Goal: Transaction & Acquisition: Subscribe to service/newsletter

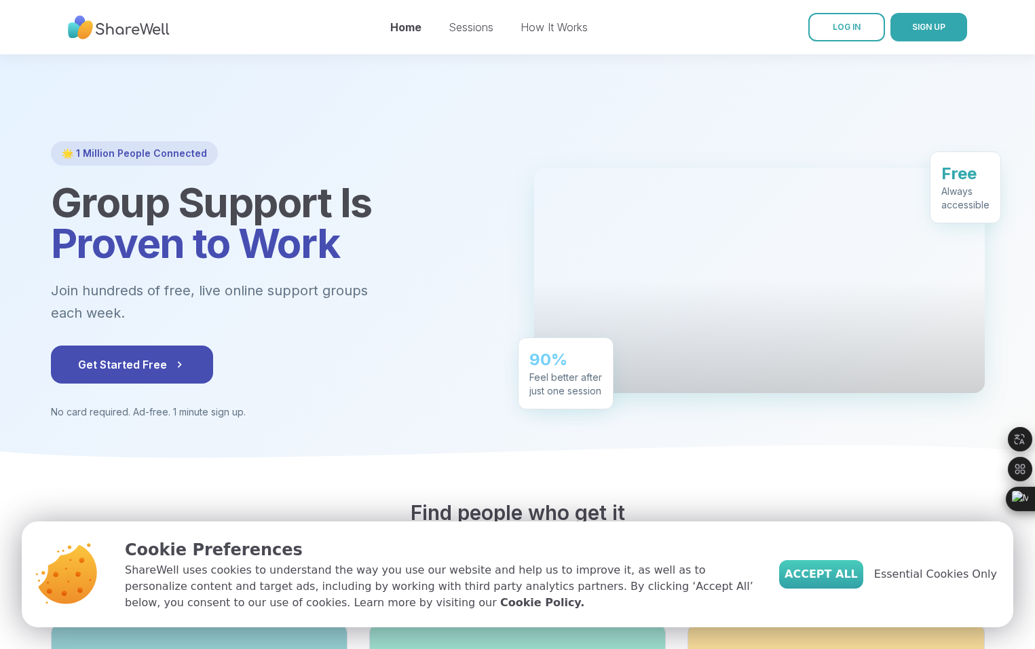
click at [834, 571] on span "Accept All" at bounding box center [821, 574] width 73 height 16
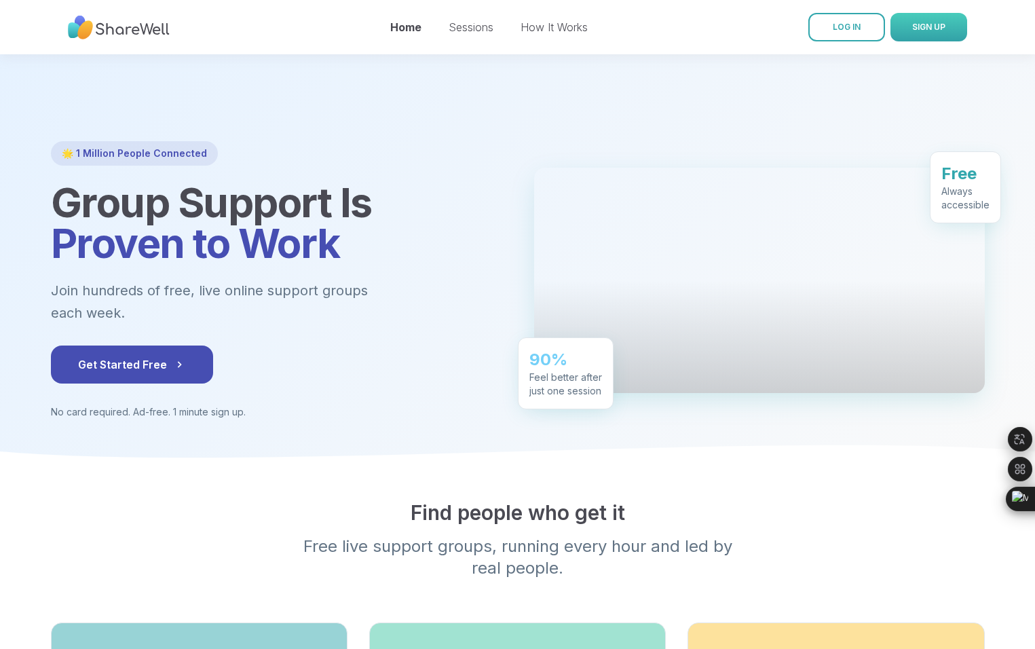
click at [927, 37] on button "SIGN UP" at bounding box center [929, 27] width 77 height 29
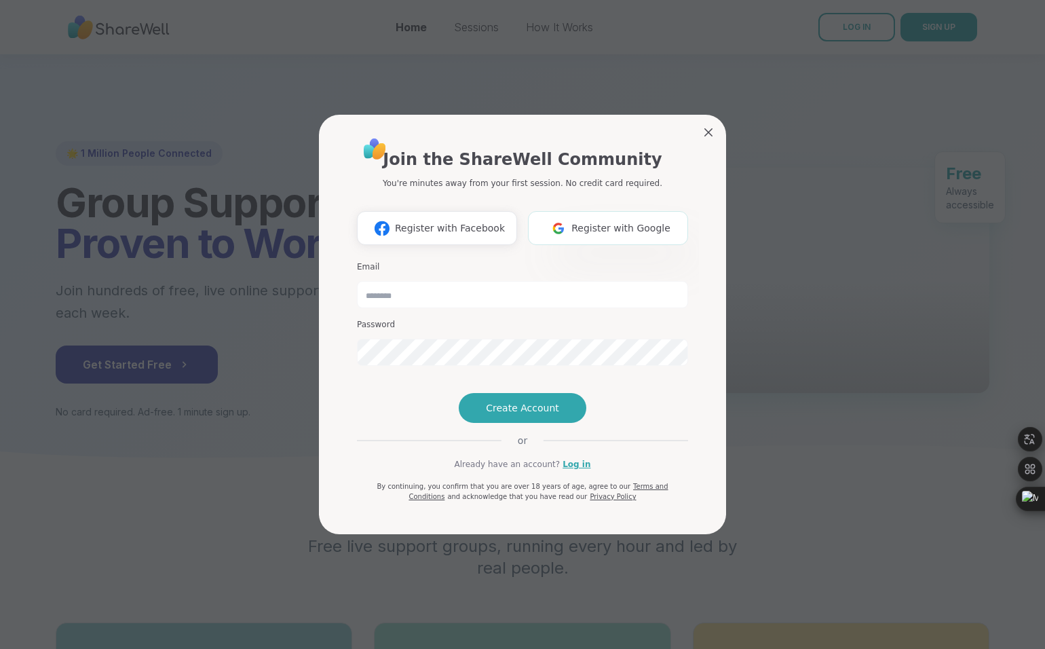
click at [590, 221] on span "Register with Google" at bounding box center [621, 228] width 99 height 14
click at [463, 282] on input "email" at bounding box center [522, 295] width 331 height 27
type input "**********"
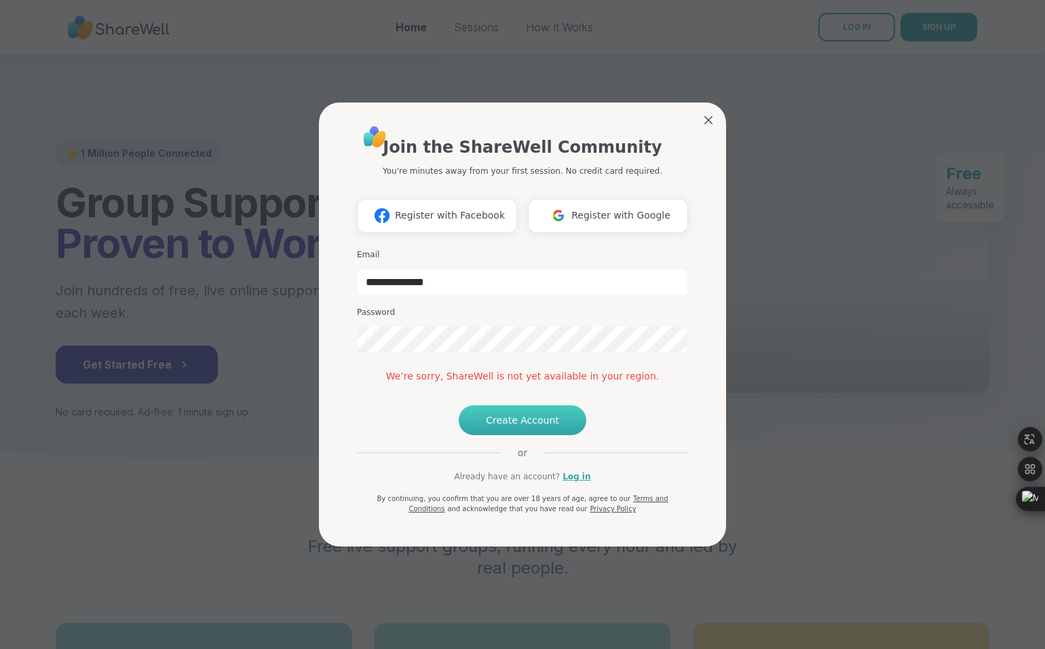
click at [514, 427] on span "Create Account" at bounding box center [522, 420] width 73 height 14
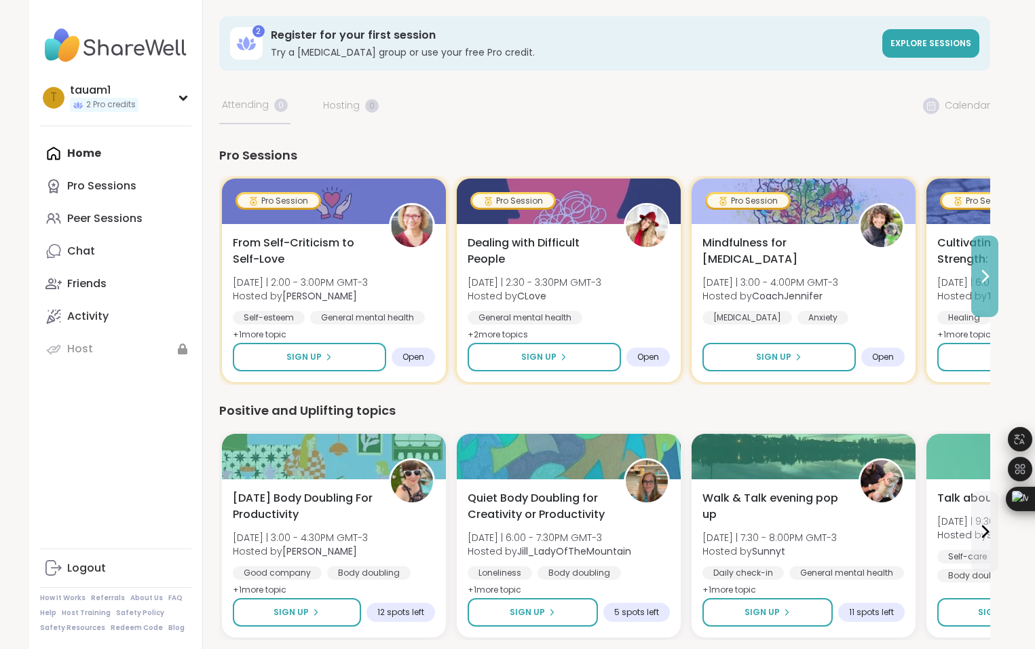
click at [985, 269] on icon at bounding box center [985, 276] width 16 height 16
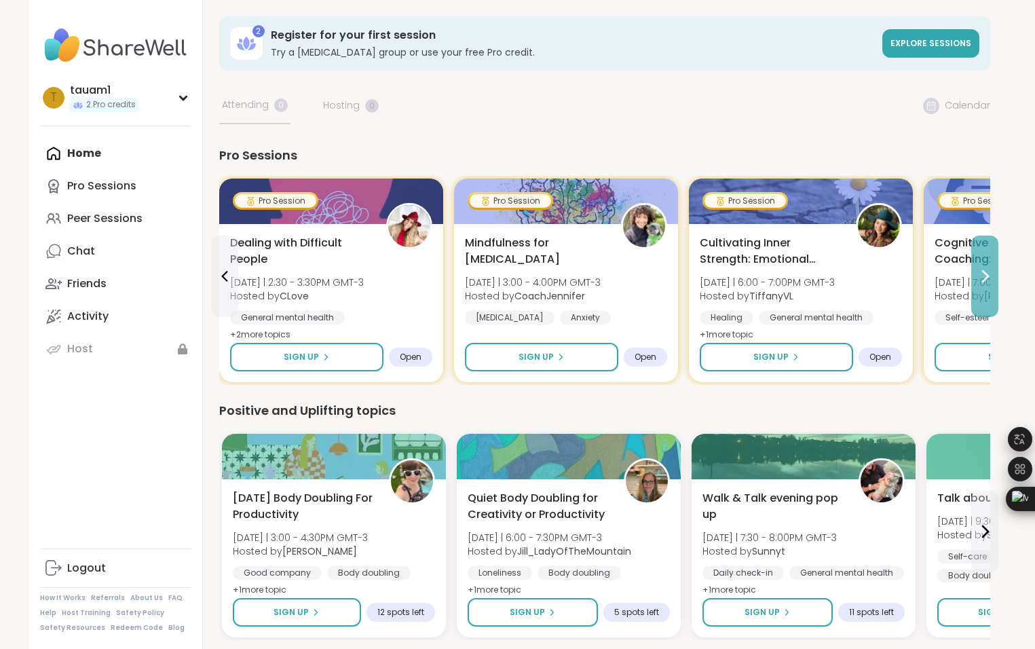
click at [984, 269] on icon at bounding box center [985, 276] width 16 height 16
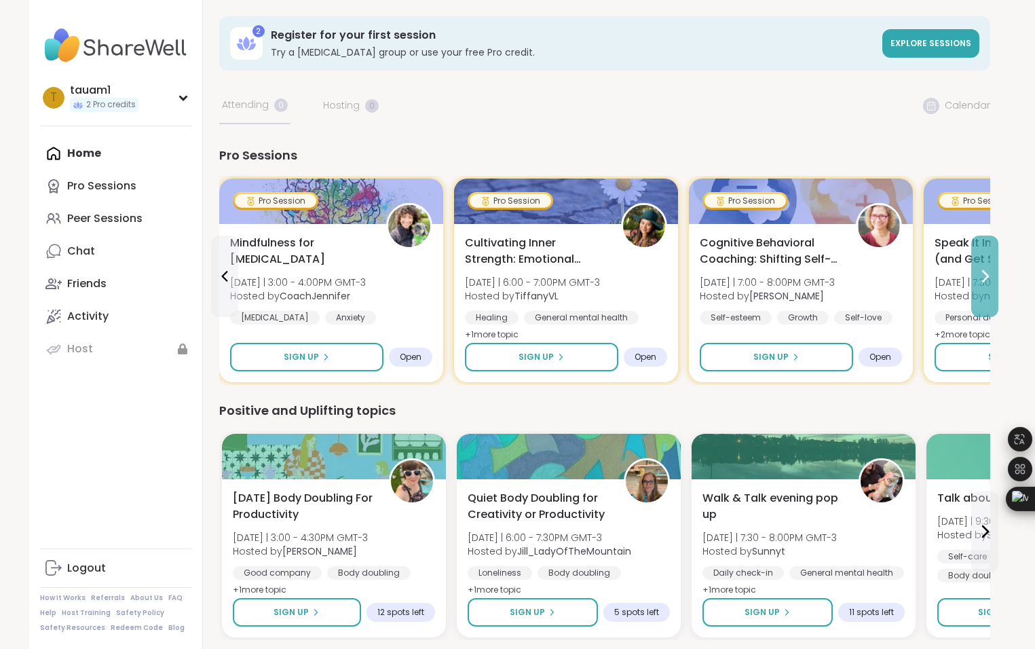
click at [984, 269] on icon at bounding box center [985, 276] width 16 height 16
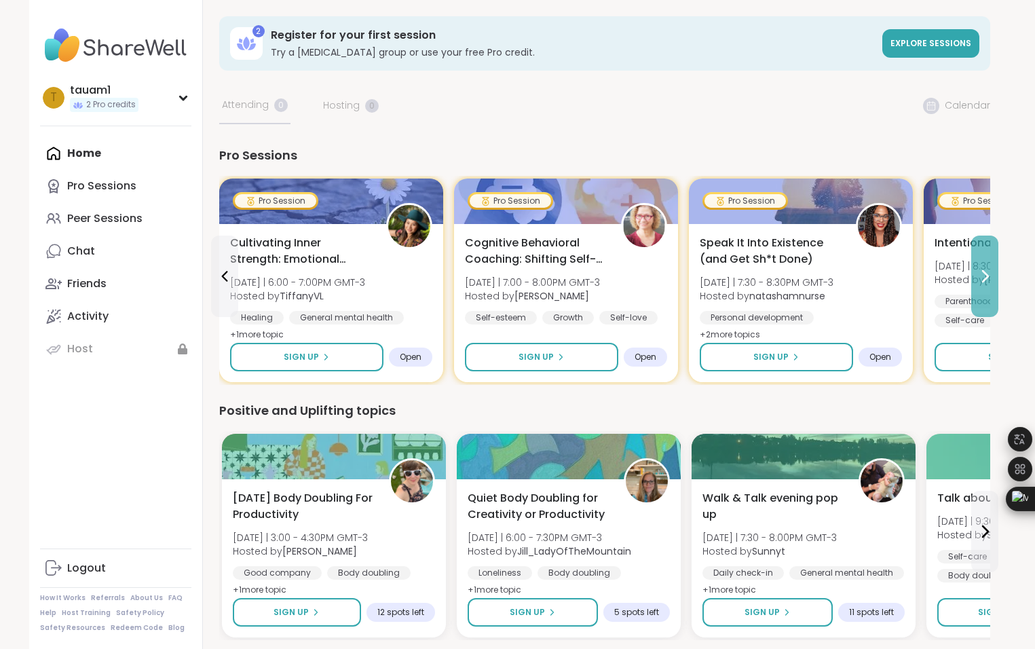
click at [985, 268] on icon at bounding box center [985, 276] width 16 height 16
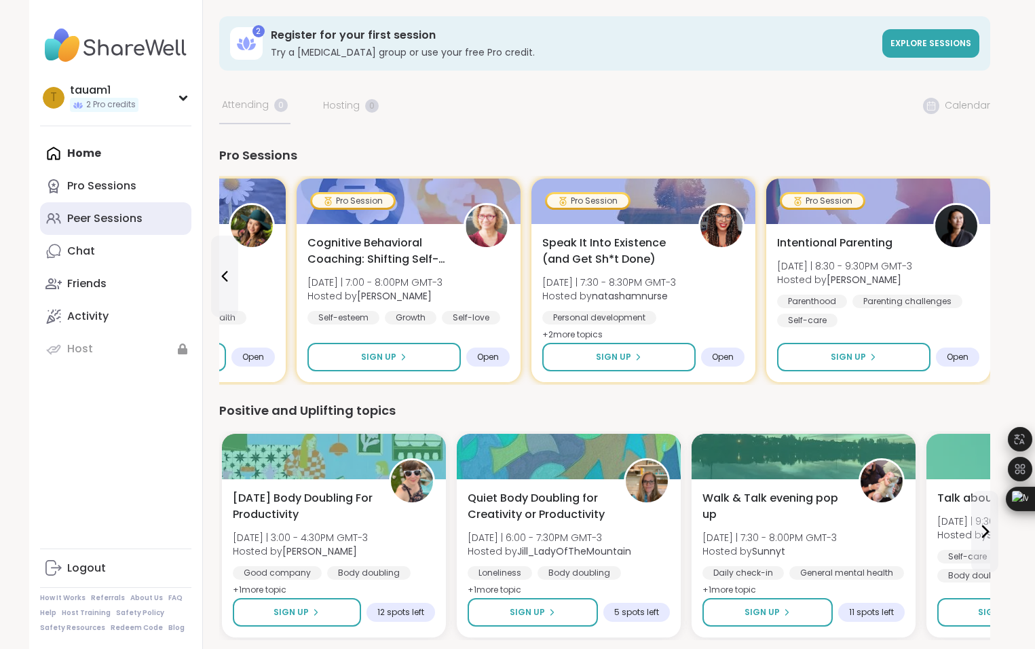
click at [107, 215] on div "Peer Sessions" at bounding box center [104, 218] width 75 height 15
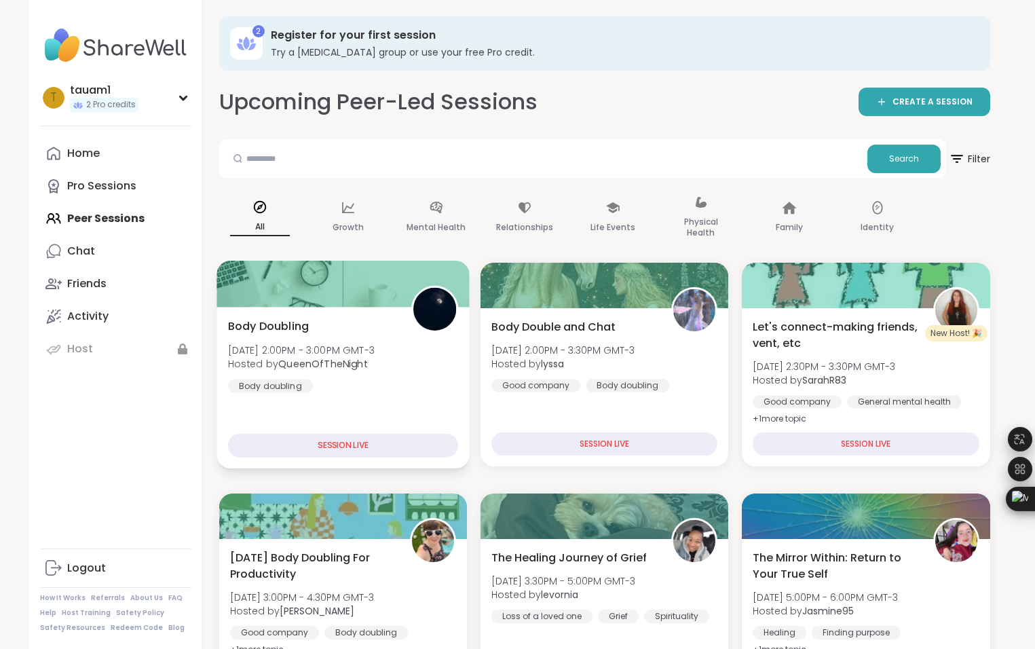
click at [388, 457] on div "SESSION LIVE" at bounding box center [342, 446] width 231 height 24
click at [386, 447] on div "SESSION LIVE" at bounding box center [342, 446] width 231 height 24
click at [426, 210] on div "Mental Health" at bounding box center [436, 218] width 81 height 68
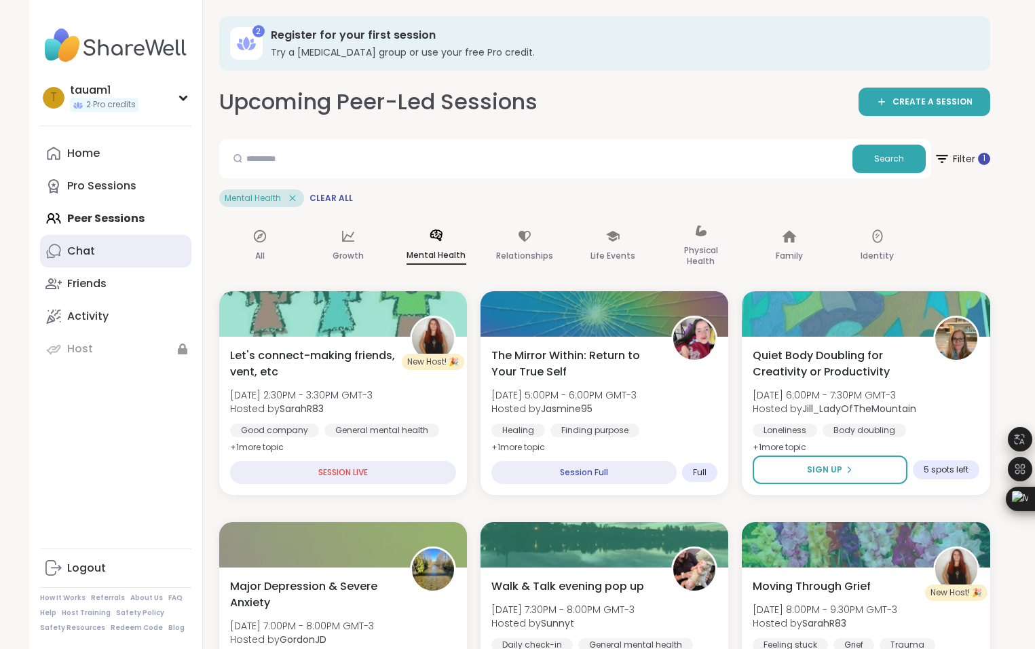
click at [114, 257] on link "Chat" at bounding box center [115, 251] width 151 height 33
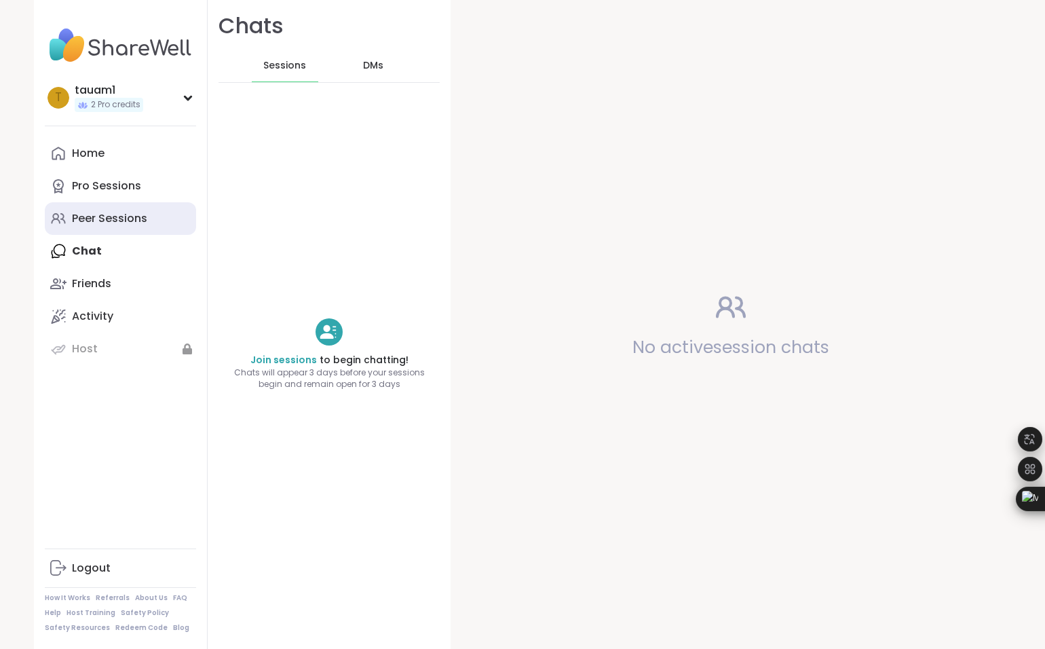
click at [145, 224] on link "Peer Sessions" at bounding box center [120, 218] width 151 height 33
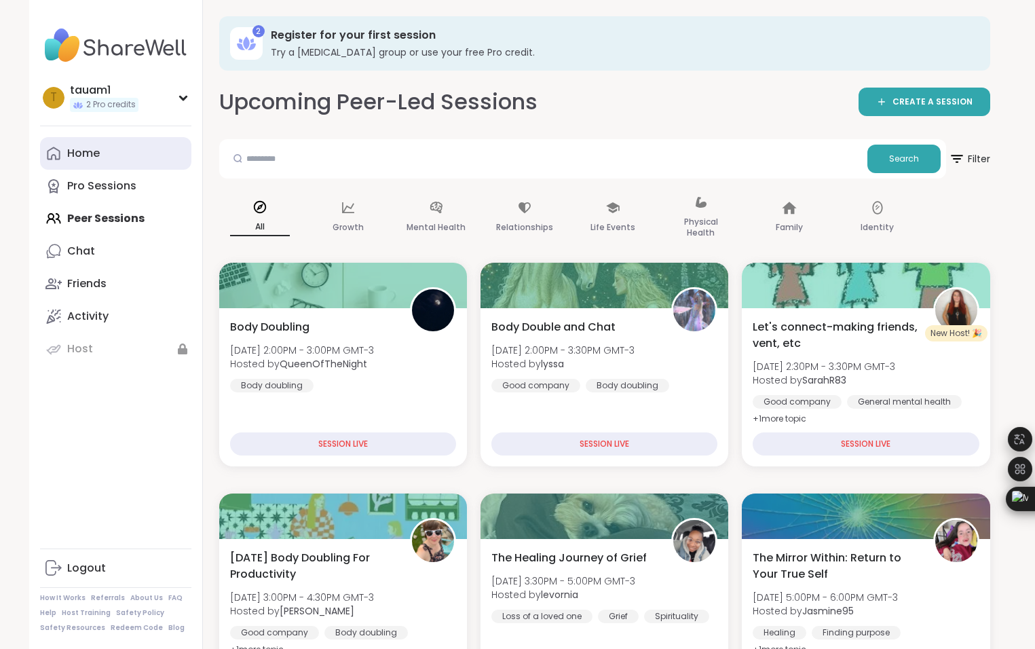
click at [117, 157] on link "Home" at bounding box center [115, 153] width 151 height 33
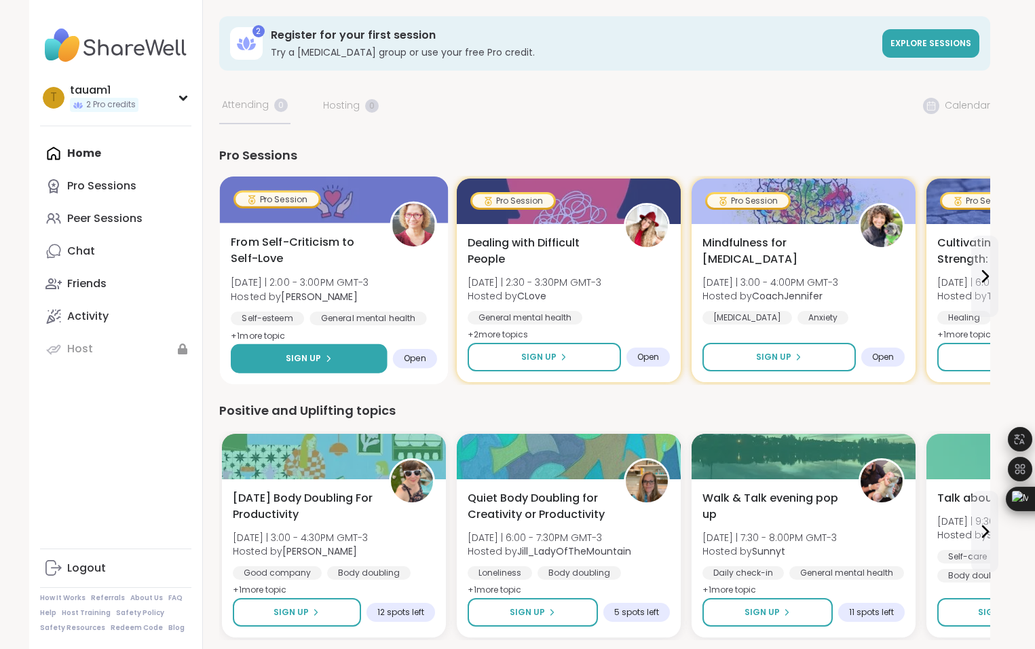
click at [308, 362] on span "Sign Up" at bounding box center [303, 358] width 36 height 12
